Goal: Navigation & Orientation: Find specific page/section

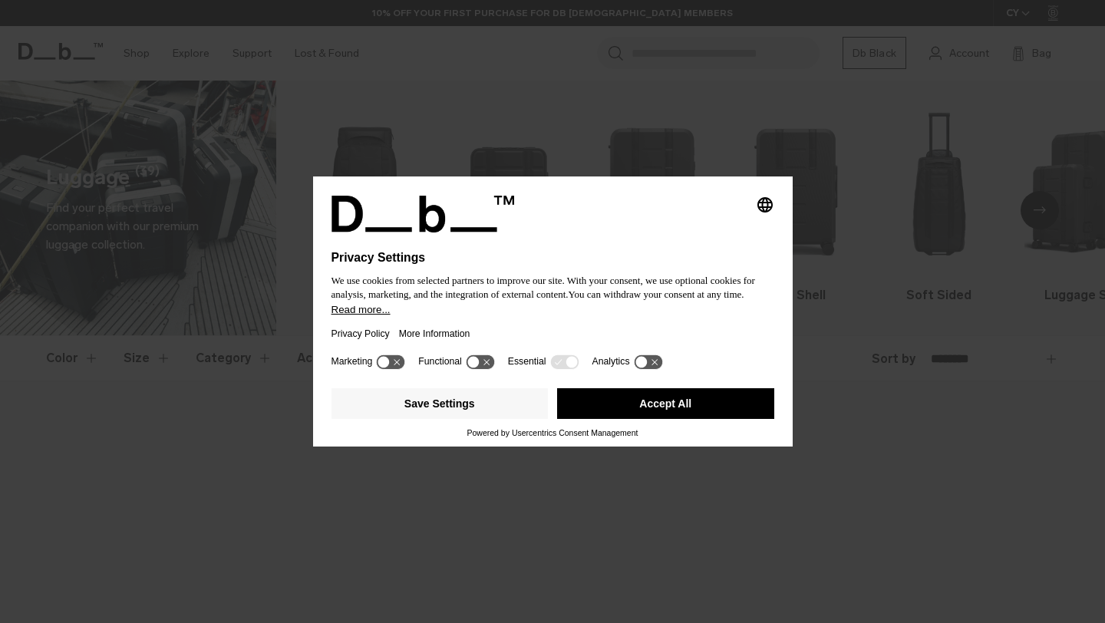
click at [675, 415] on button "Accept All" at bounding box center [665, 403] width 217 height 31
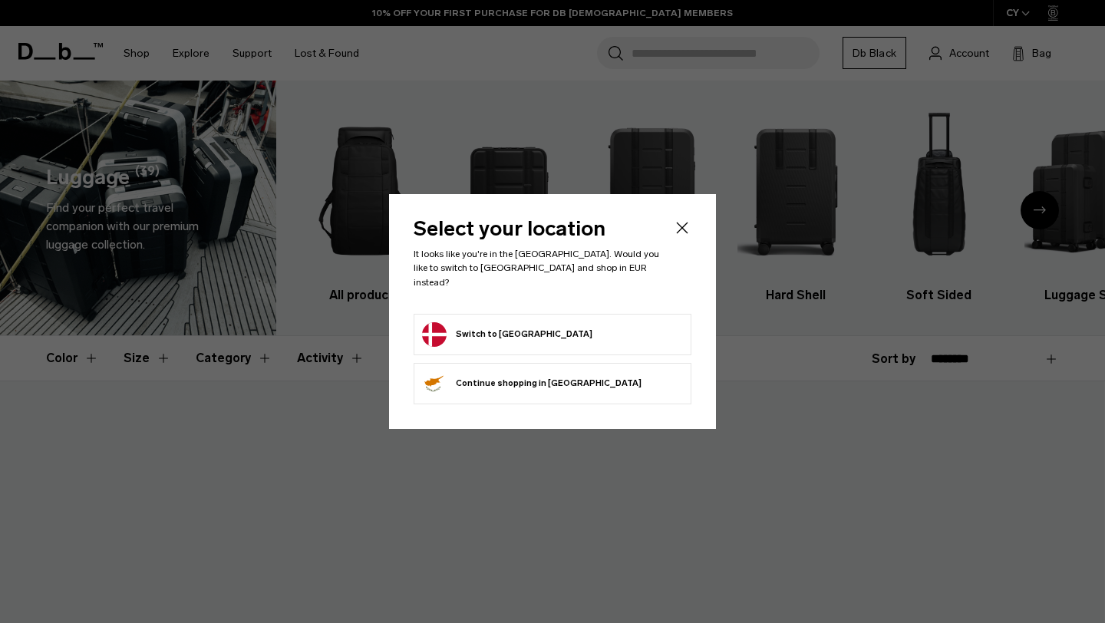
click at [688, 231] on icon "Close" at bounding box center [682, 228] width 18 height 18
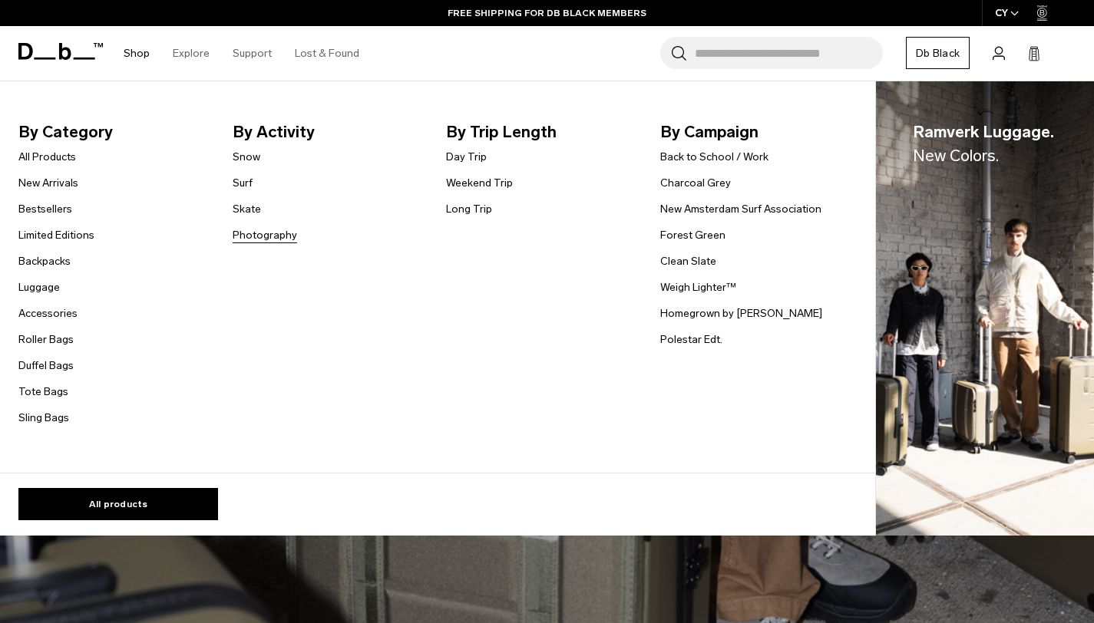
click at [269, 239] on link "Photography" at bounding box center [265, 235] width 64 height 16
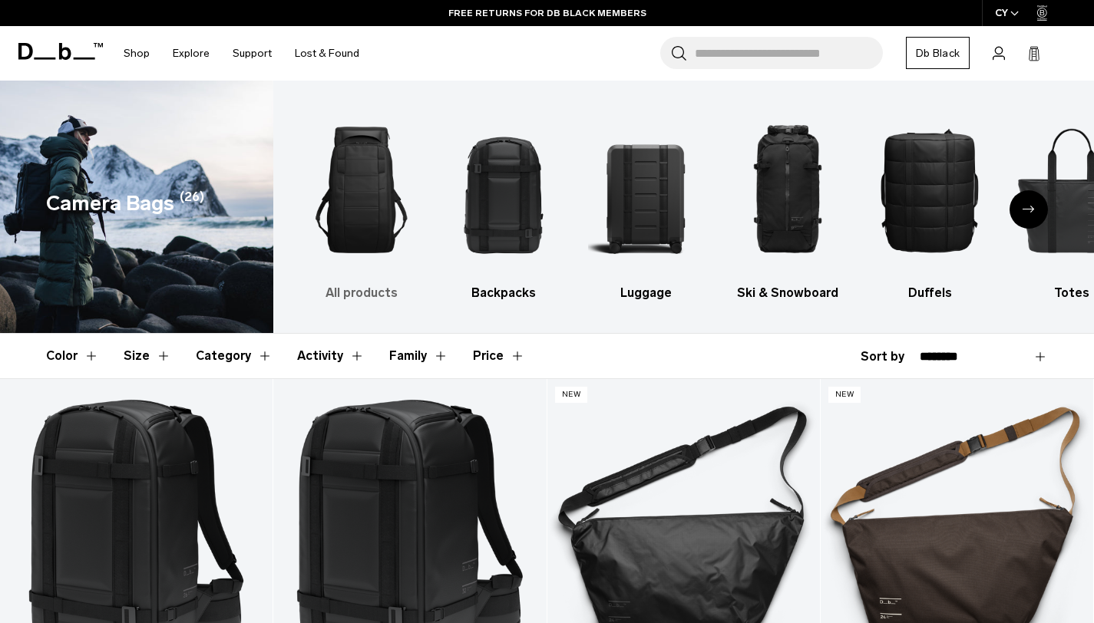
click at [358, 183] on img "1 / 10" at bounding box center [361, 190] width 115 height 173
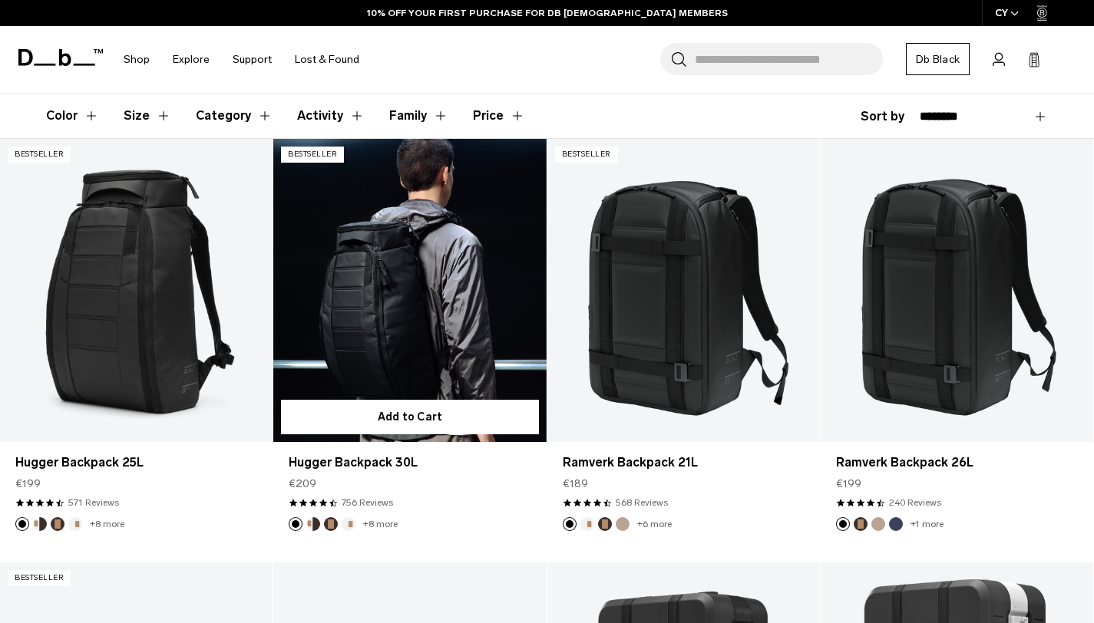
scroll to position [183, 0]
